Goal: Navigation & Orientation: Find specific page/section

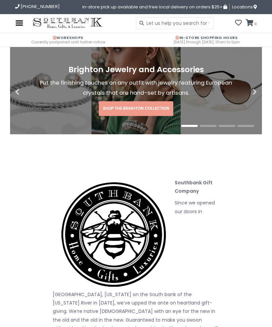
click at [23, 26] on img at bounding box center [19, 23] width 8 height 8
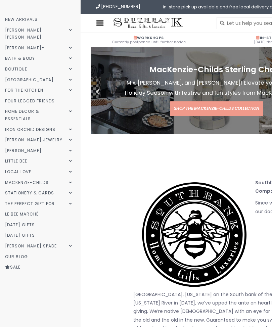
click at [75, 124] on link "Iron Orchid Designs" at bounding box center [39, 129] width 79 height 11
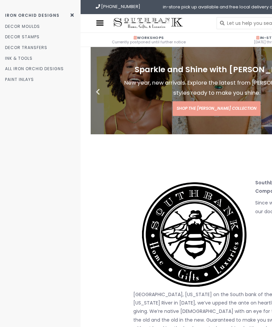
click at [32, 28] on link "Decor Moulds" at bounding box center [40, 26] width 81 height 11
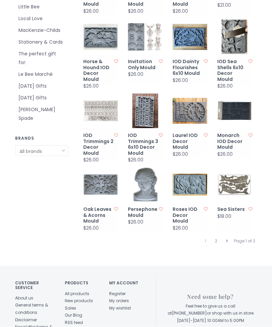
scroll to position [305, 0]
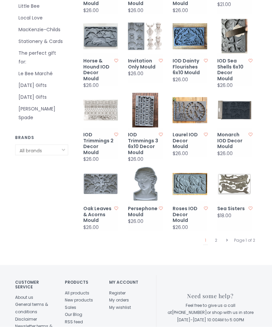
click at [245, 244] on div "Iron Orchid Designs Decor Moulds Home / Iron Orchid Designs / Decor Moulds Filt…" at bounding box center [136, 4] width 252 height 524
click at [219, 236] on link "2" at bounding box center [217, 240] width 6 height 9
